Goal: Task Accomplishment & Management: Complete application form

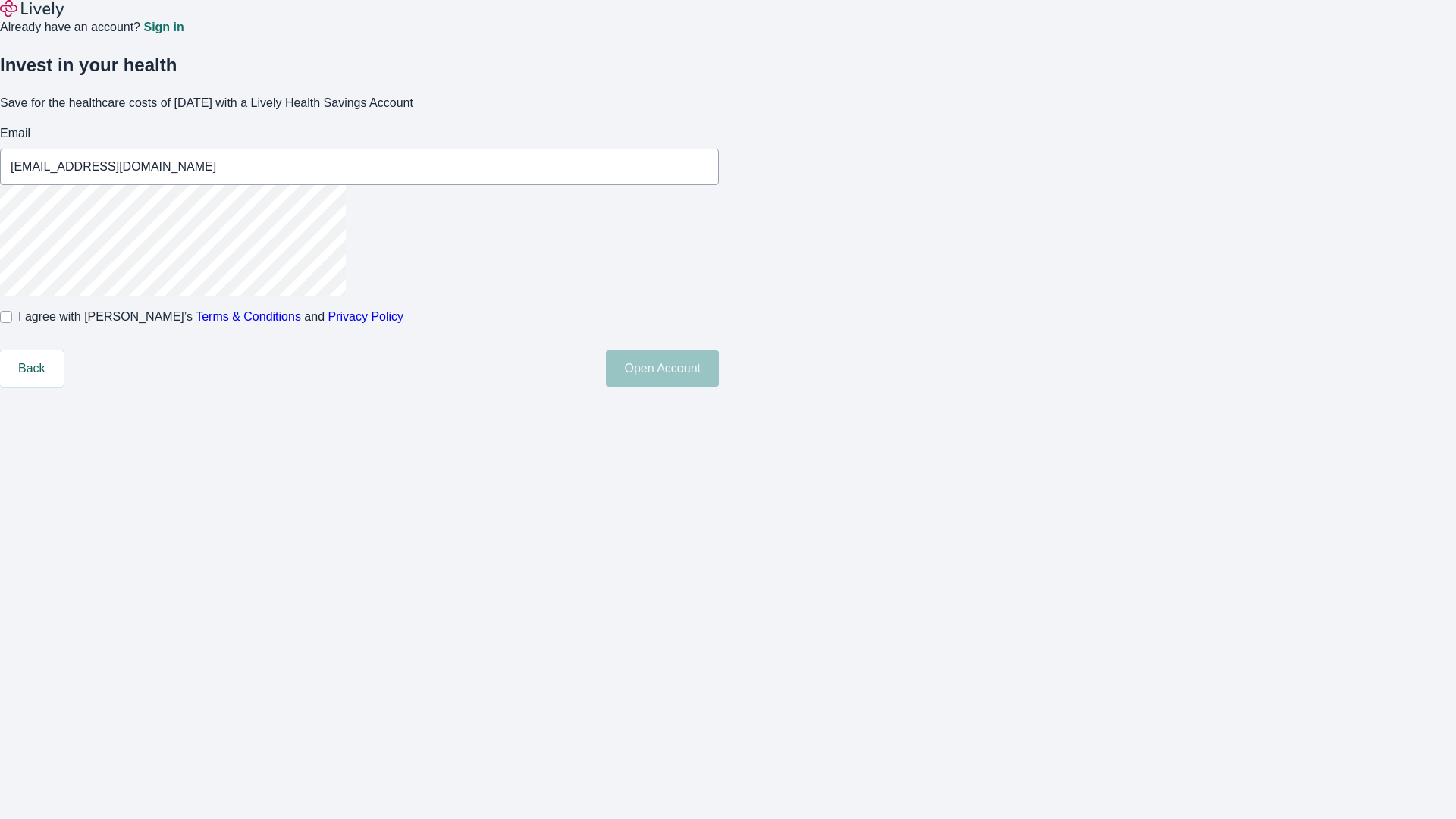
click at [12, 323] on input "I agree with Lively’s Terms & Conditions and Privacy Policy" at bounding box center [6, 317] width 12 height 12
checkbox input "true"
click at [719, 387] on button "Open Account" at bounding box center [662, 369] width 113 height 37
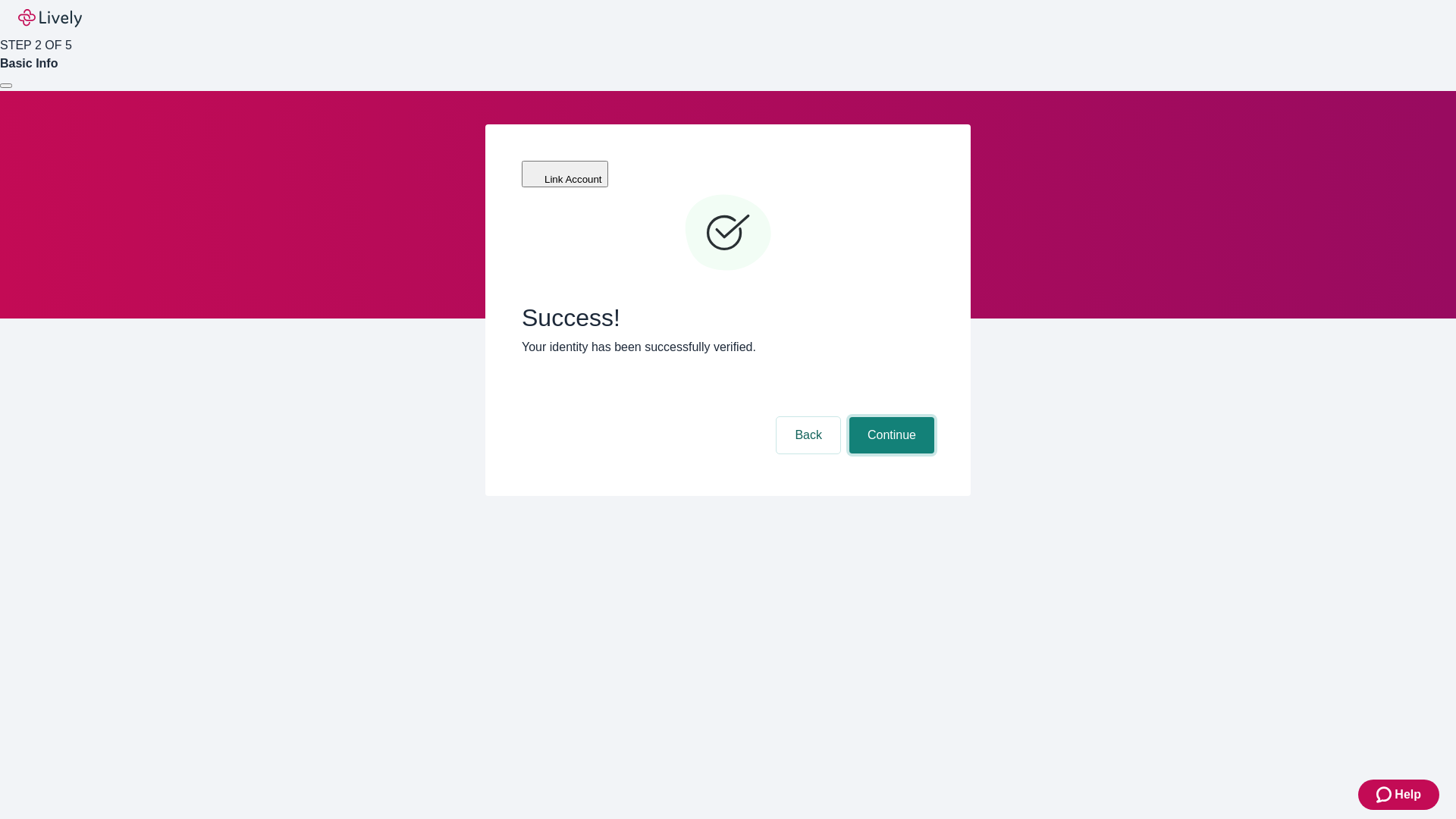
click at [889, 417] on button "Continue" at bounding box center [891, 436] width 85 height 37
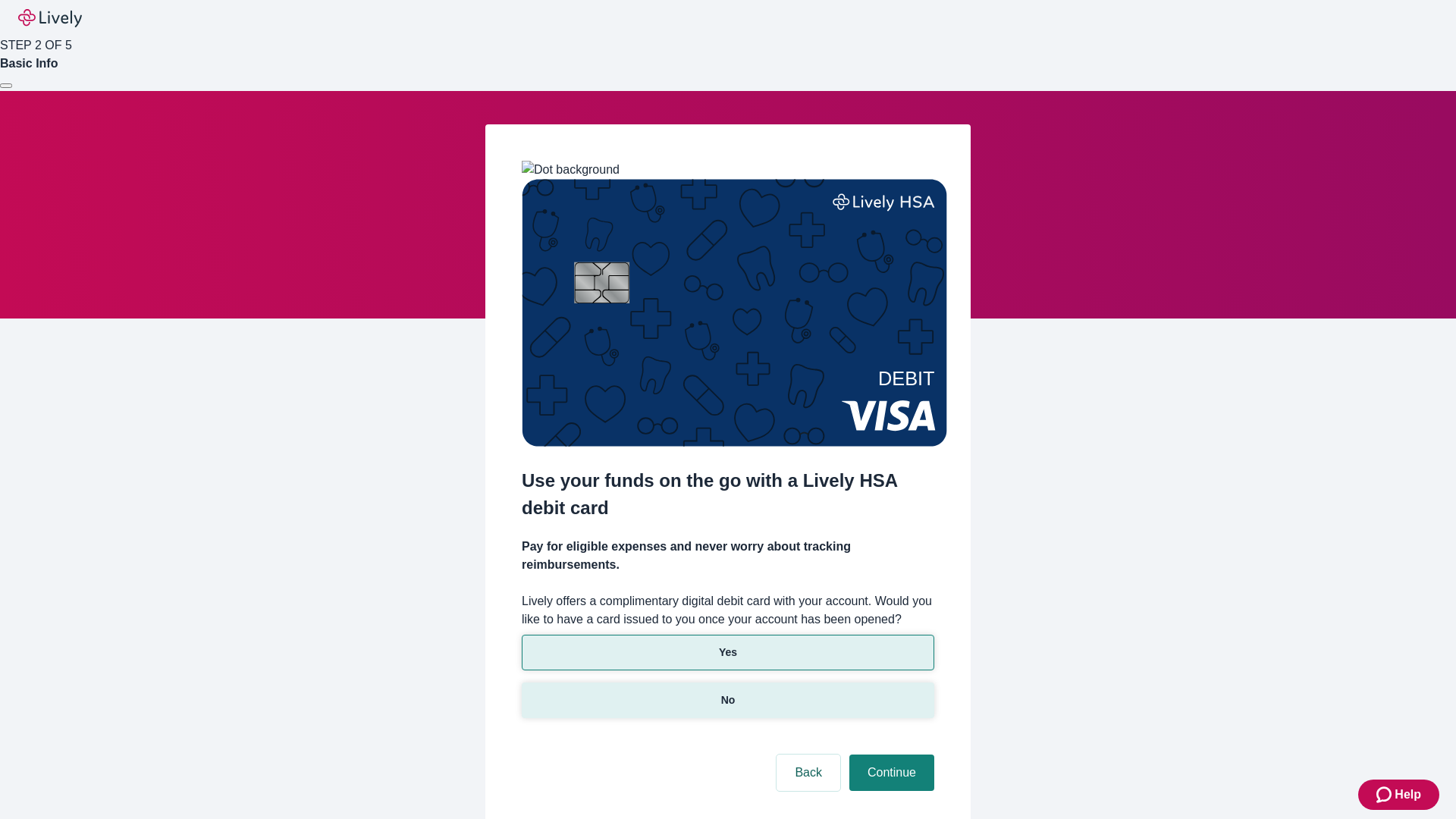
click at [727, 693] on p "No" at bounding box center [728, 701] width 14 height 16
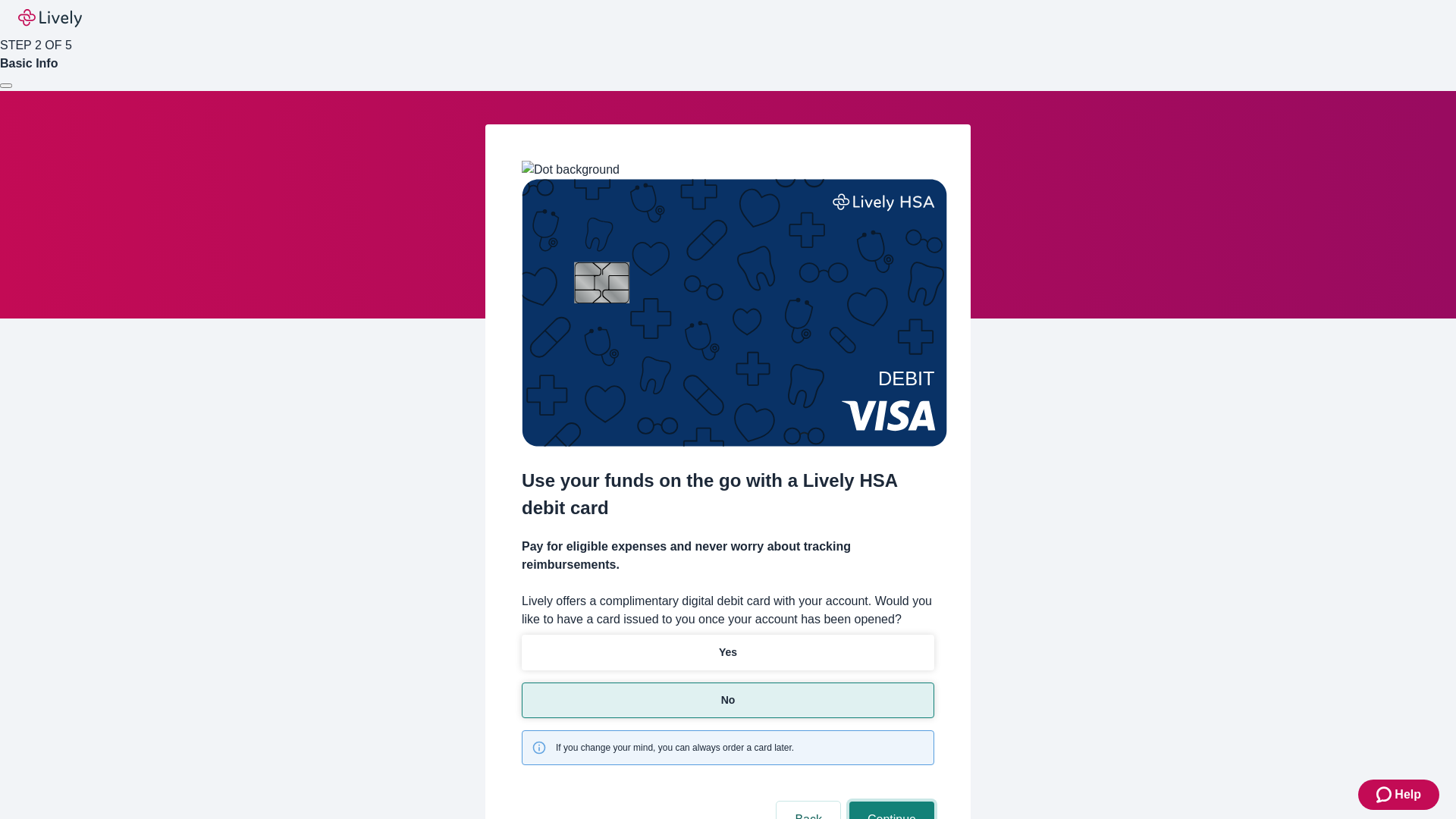
click at [889, 802] on button "Continue" at bounding box center [891, 820] width 85 height 37
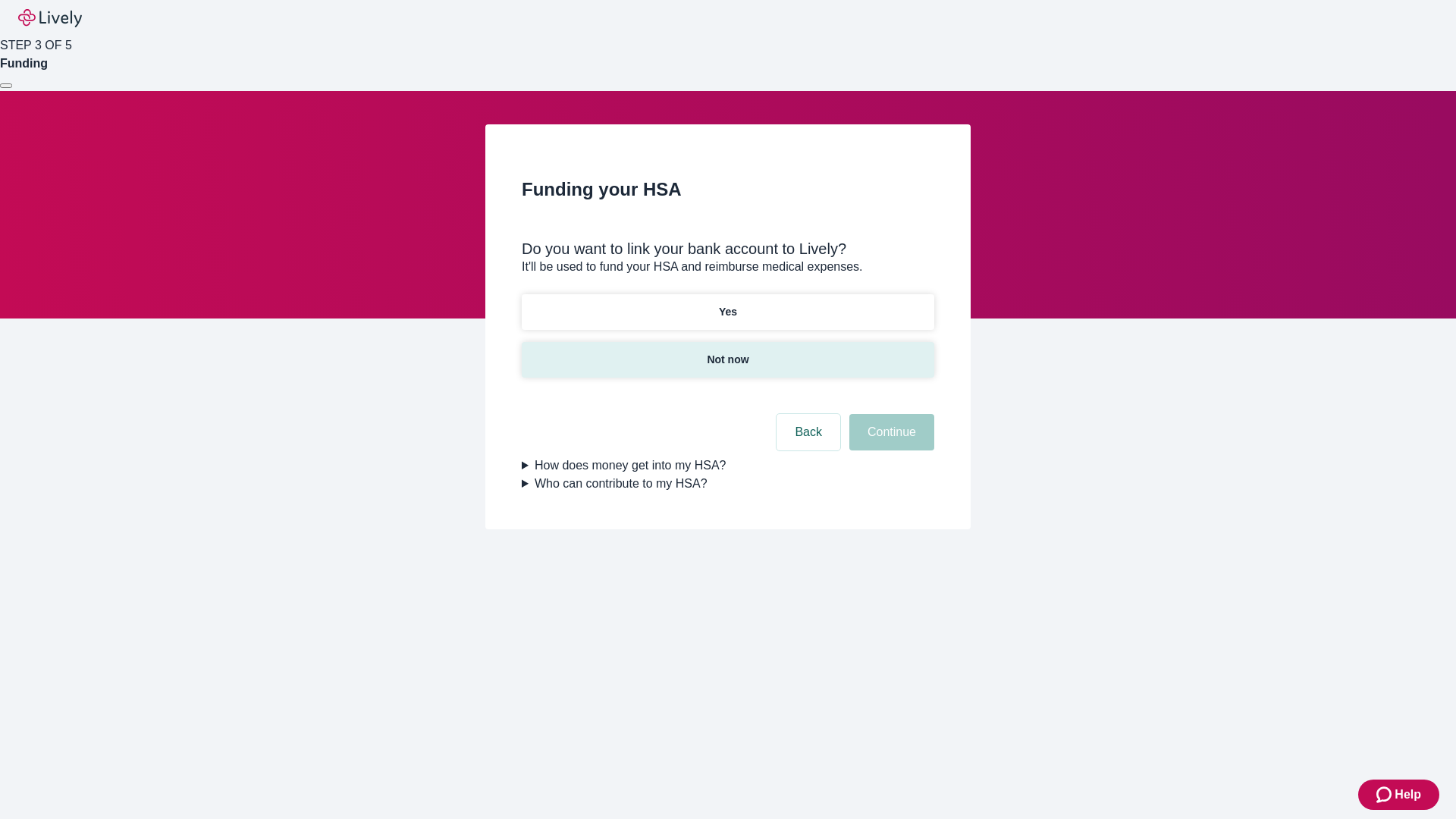
click at [727, 352] on p "Not now" at bounding box center [728, 360] width 42 height 16
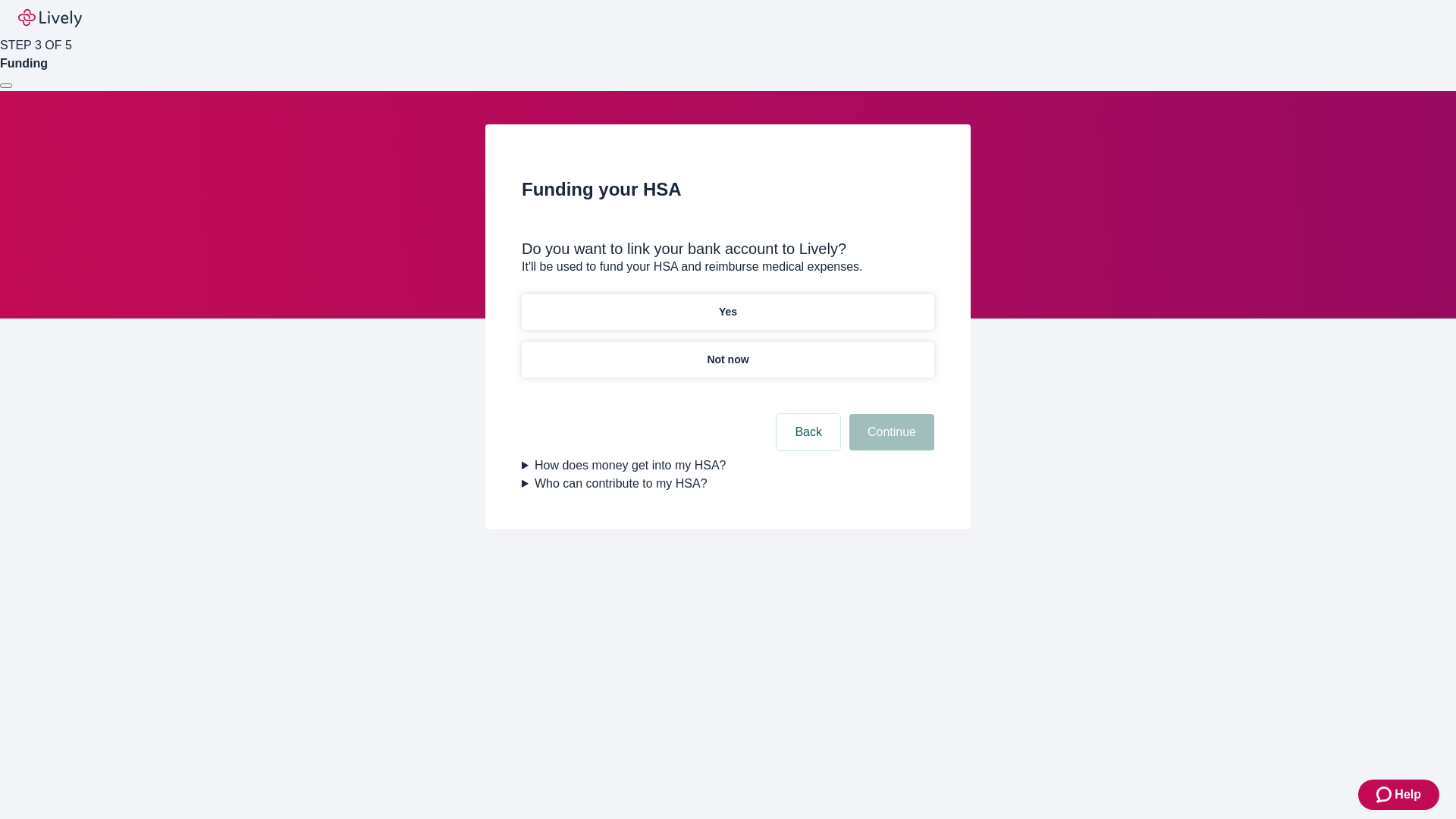
click at [889, 442] on button "Continue" at bounding box center [891, 432] width 85 height 37
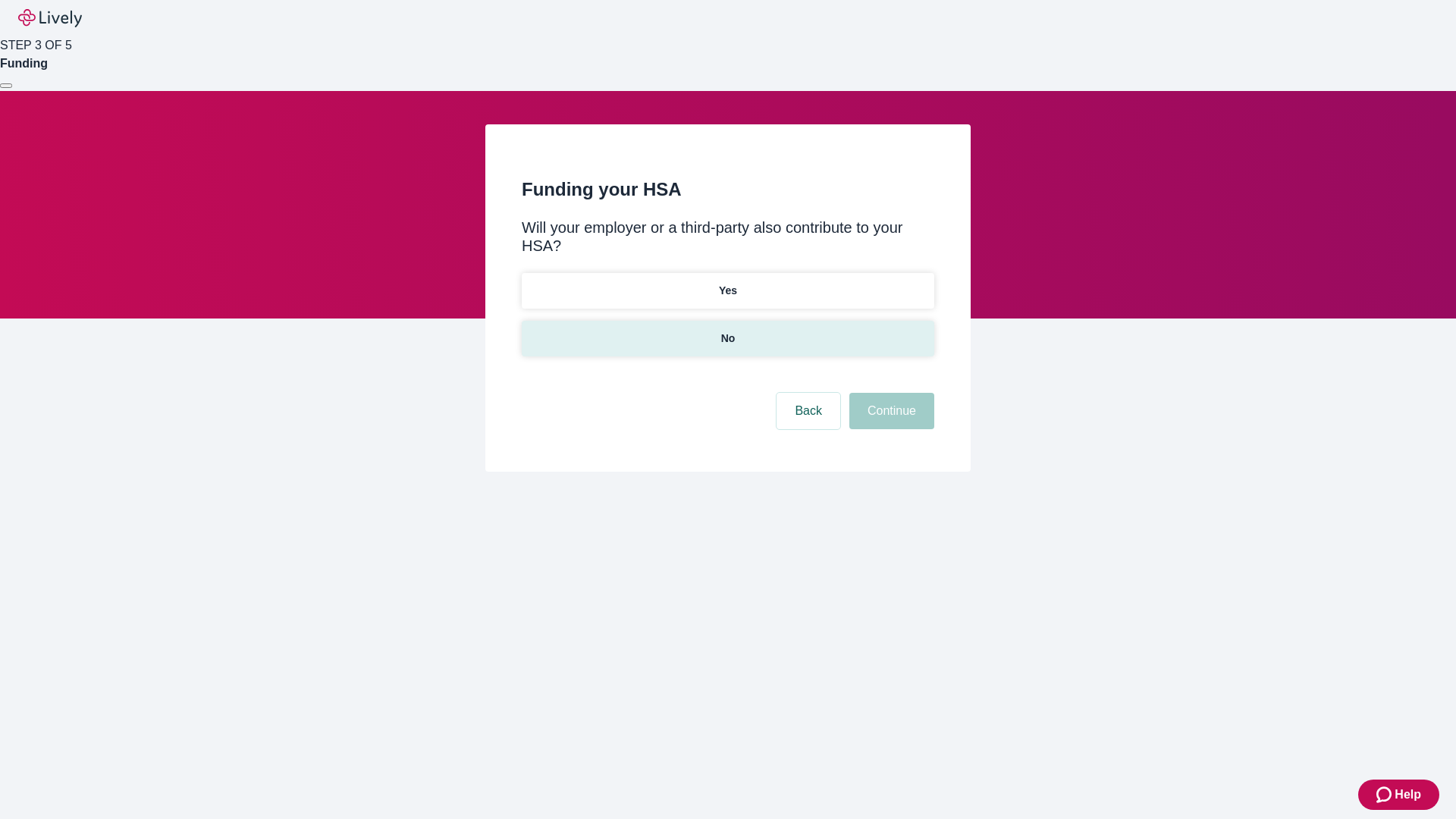
click at [727, 331] on p "No" at bounding box center [728, 339] width 14 height 16
click at [889, 393] on button "Continue" at bounding box center [891, 411] width 85 height 37
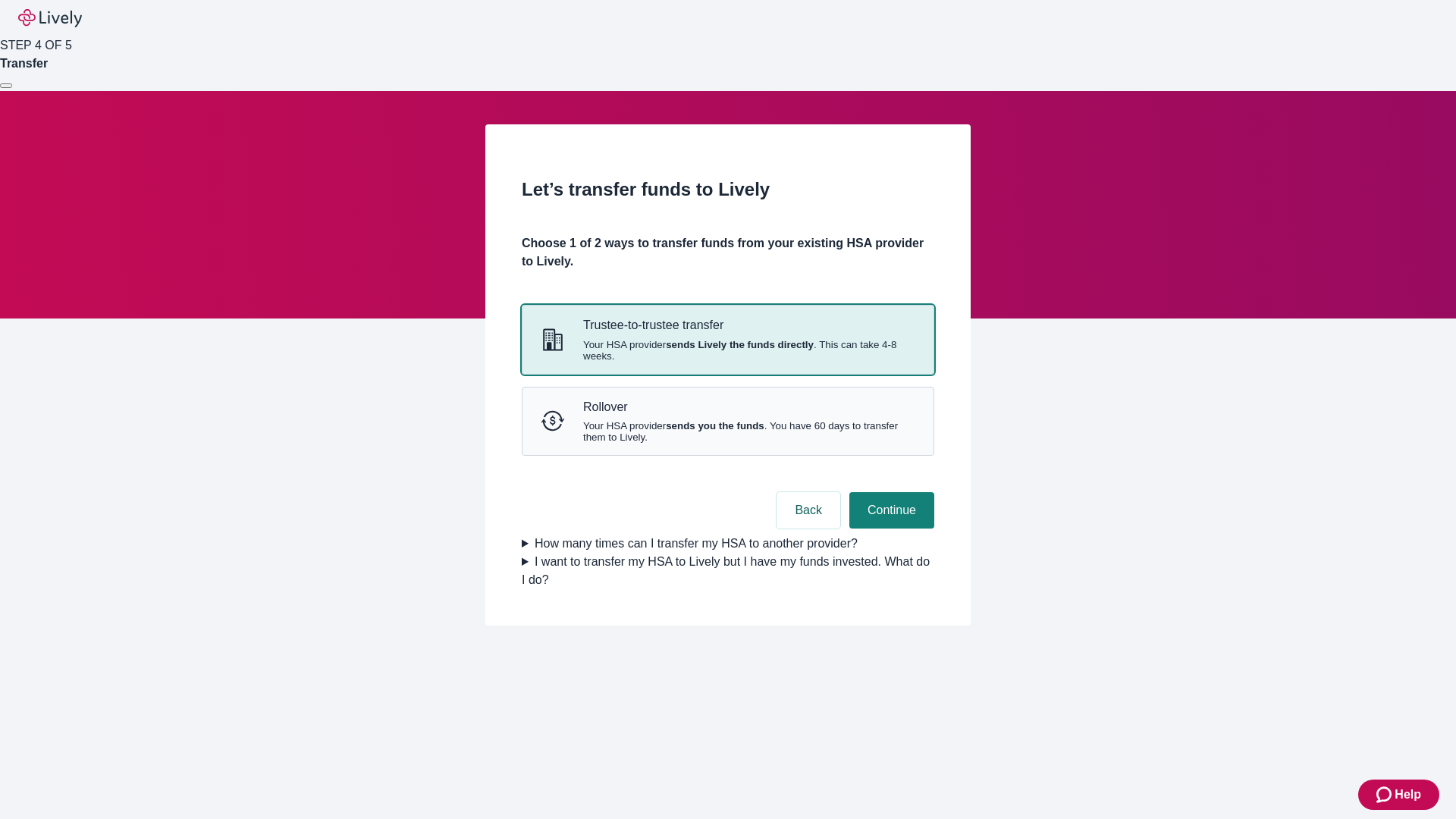
click at [727, 351] on strong "sends Lively the funds directly" at bounding box center [739, 345] width 148 height 11
click at [889, 528] on button "Continue" at bounding box center [891, 511] width 85 height 37
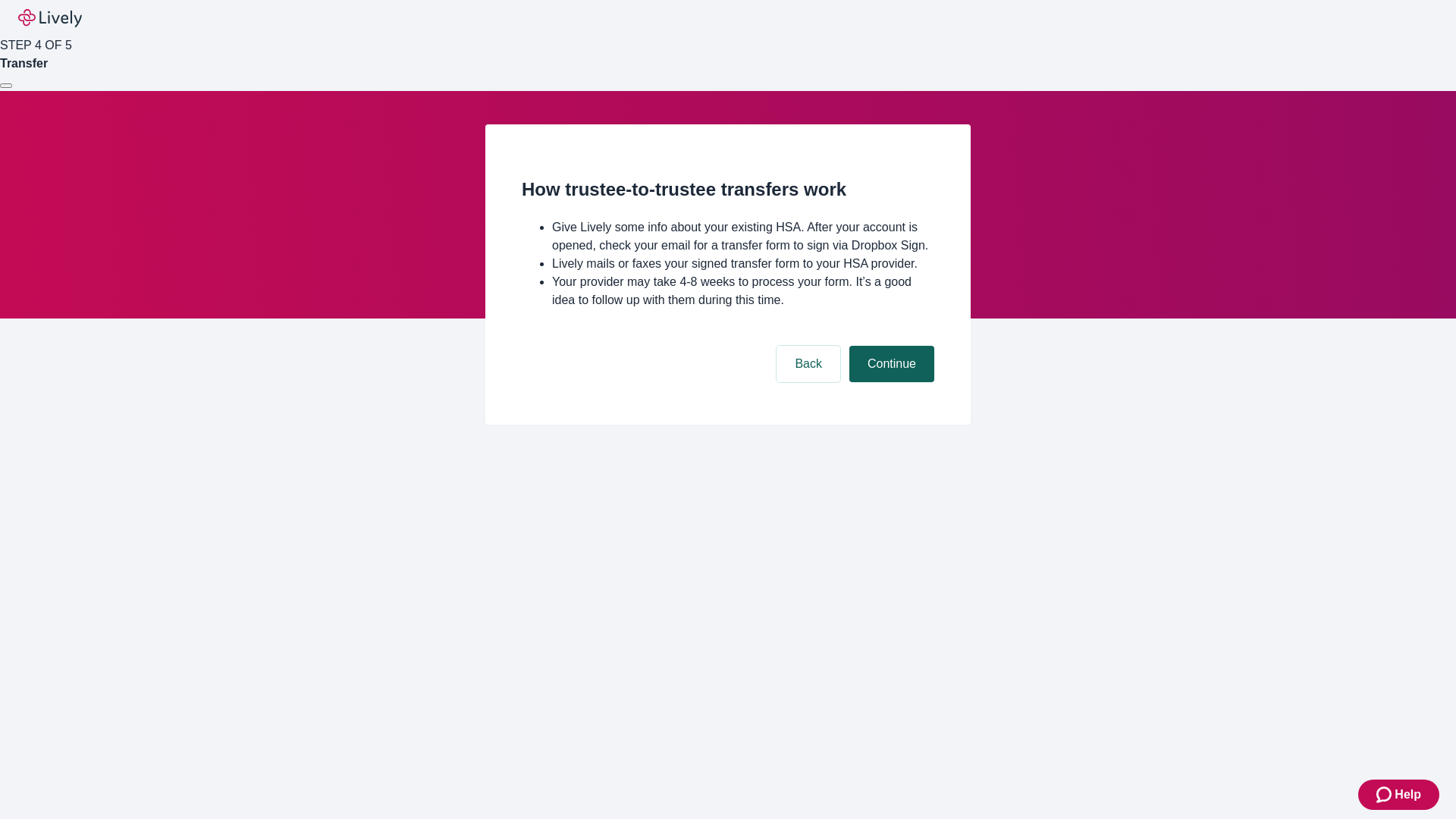
click at [889, 382] on button "Continue" at bounding box center [891, 364] width 85 height 37
